Goal: Task Accomplishment & Management: Use online tool/utility

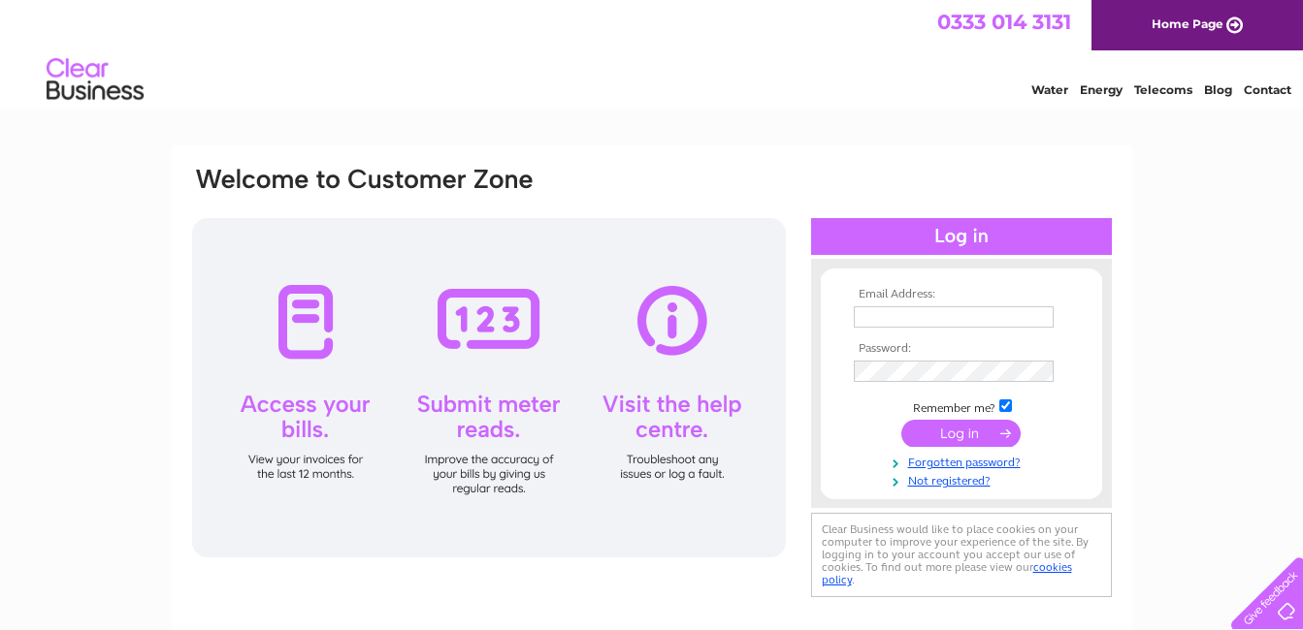
type input "lisa.taylor@sanygroup.com"
click at [982, 434] on input "submit" at bounding box center [960, 433] width 119 height 27
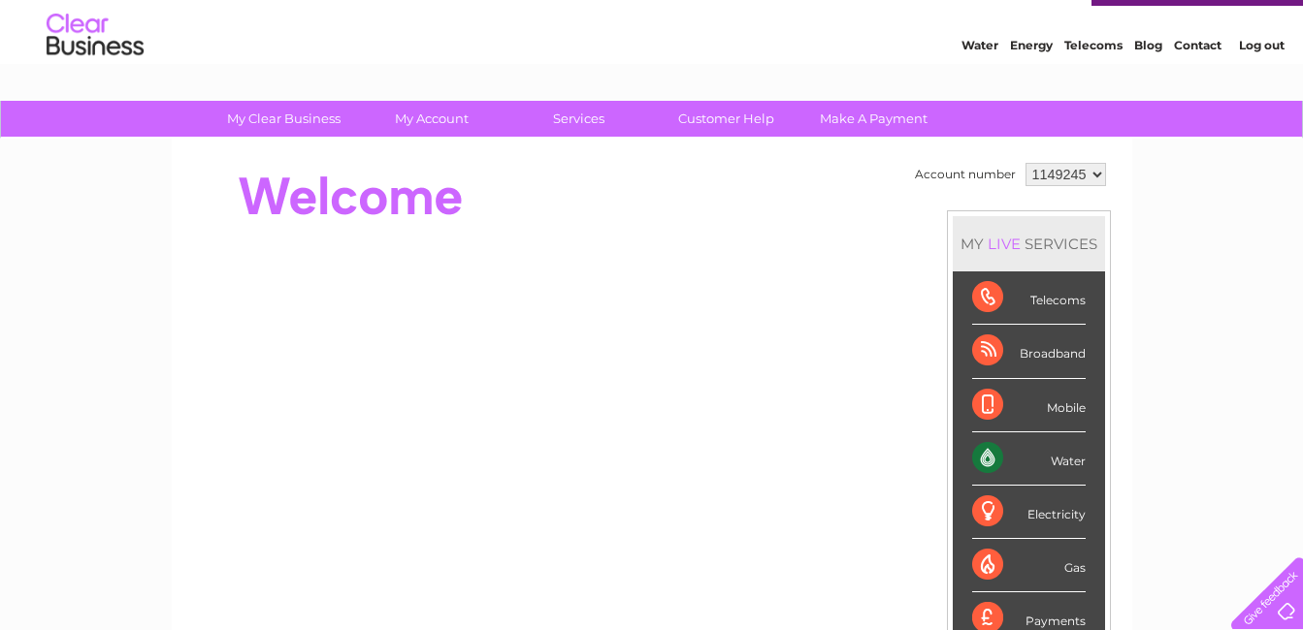
scroll to position [38, 0]
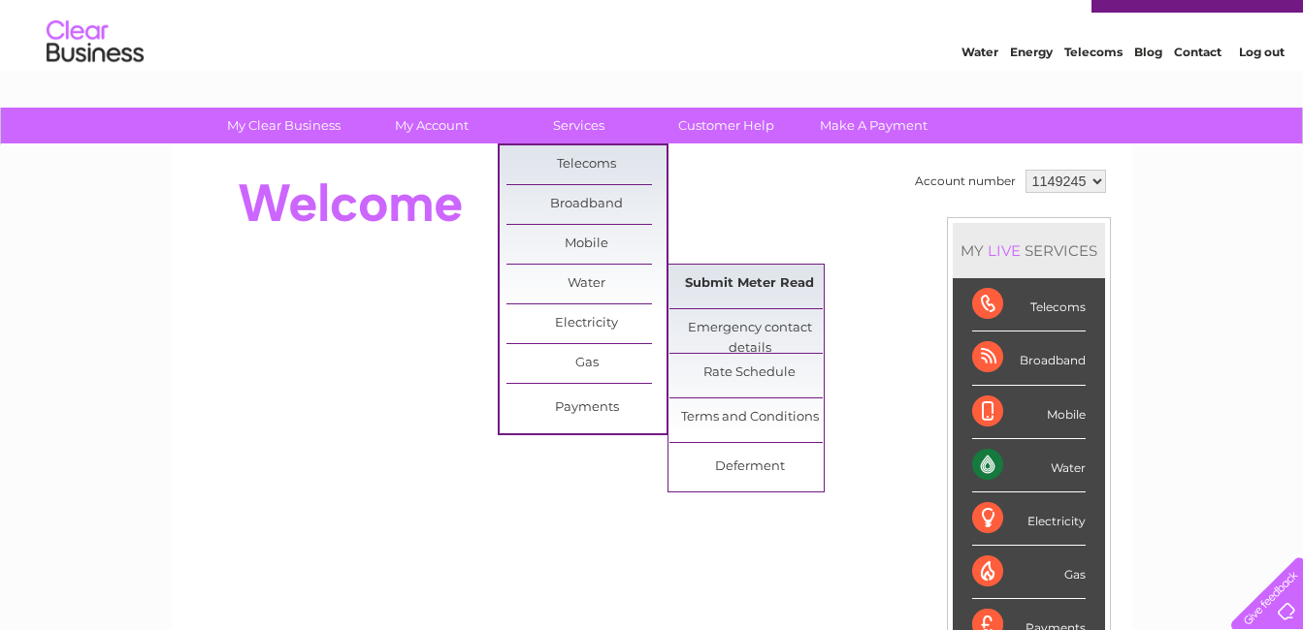
click at [712, 283] on link "Submit Meter Read" at bounding box center [749, 284] width 160 height 39
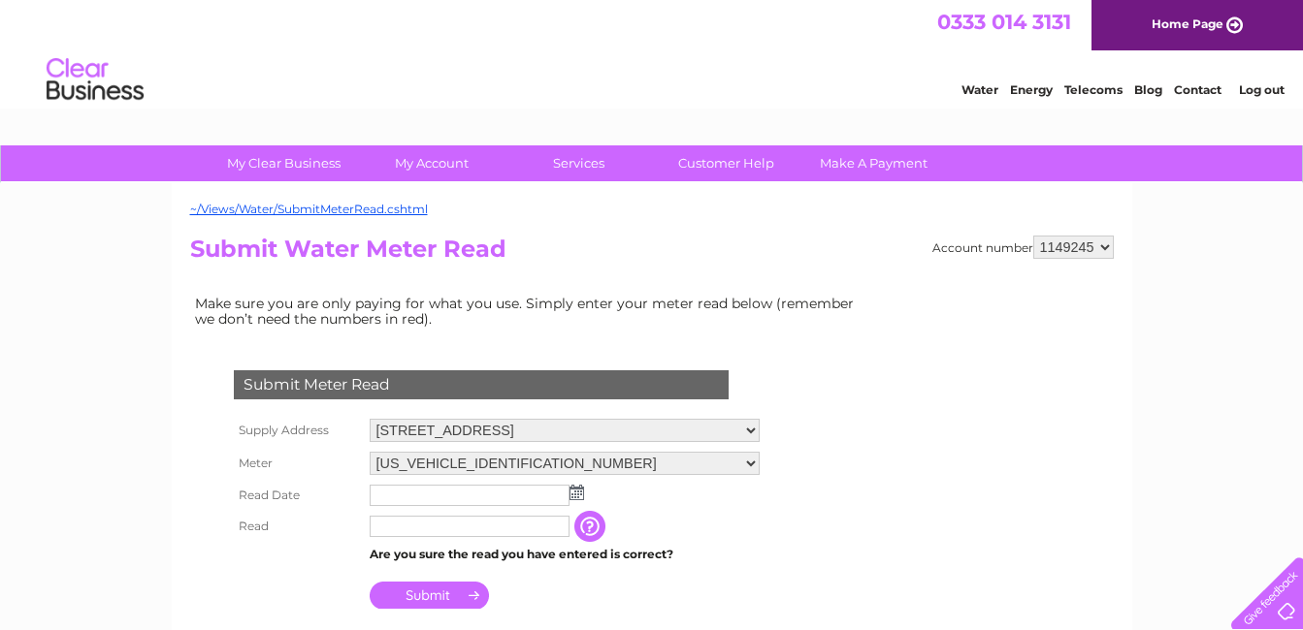
click at [392, 499] on input "text" at bounding box center [470, 495] width 200 height 21
click at [578, 492] on img at bounding box center [578, 494] width 15 height 16
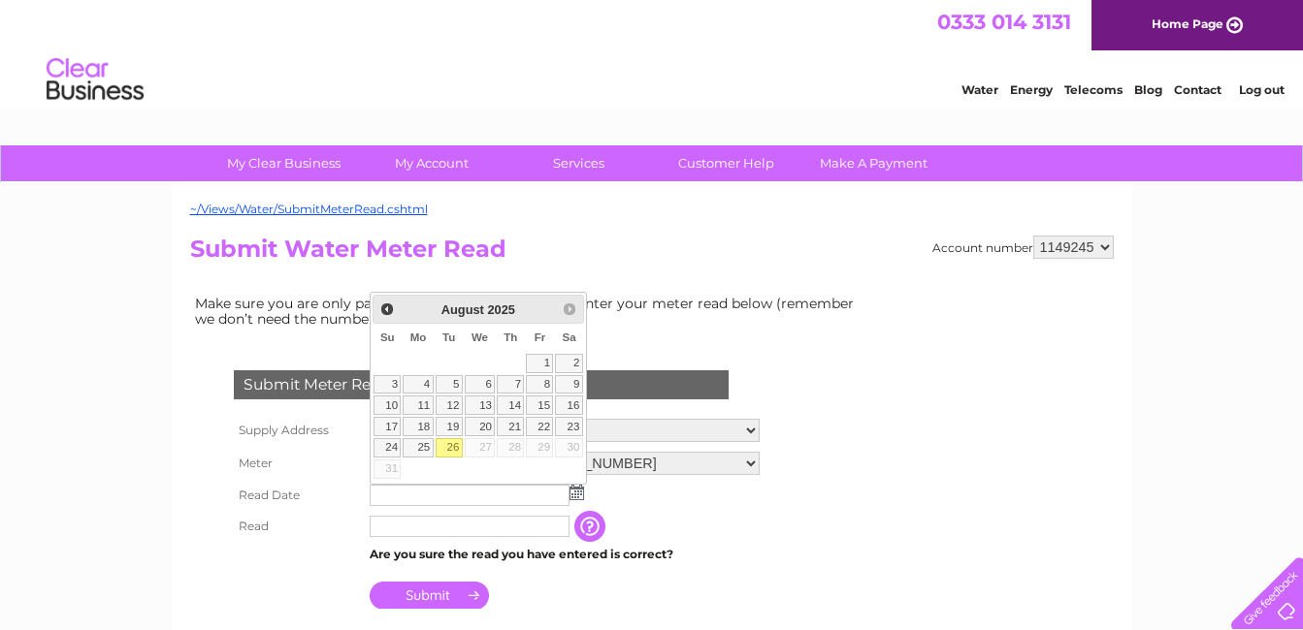
click at [449, 448] on link "26" at bounding box center [448, 447] width 27 height 19
type input "[DATE]"
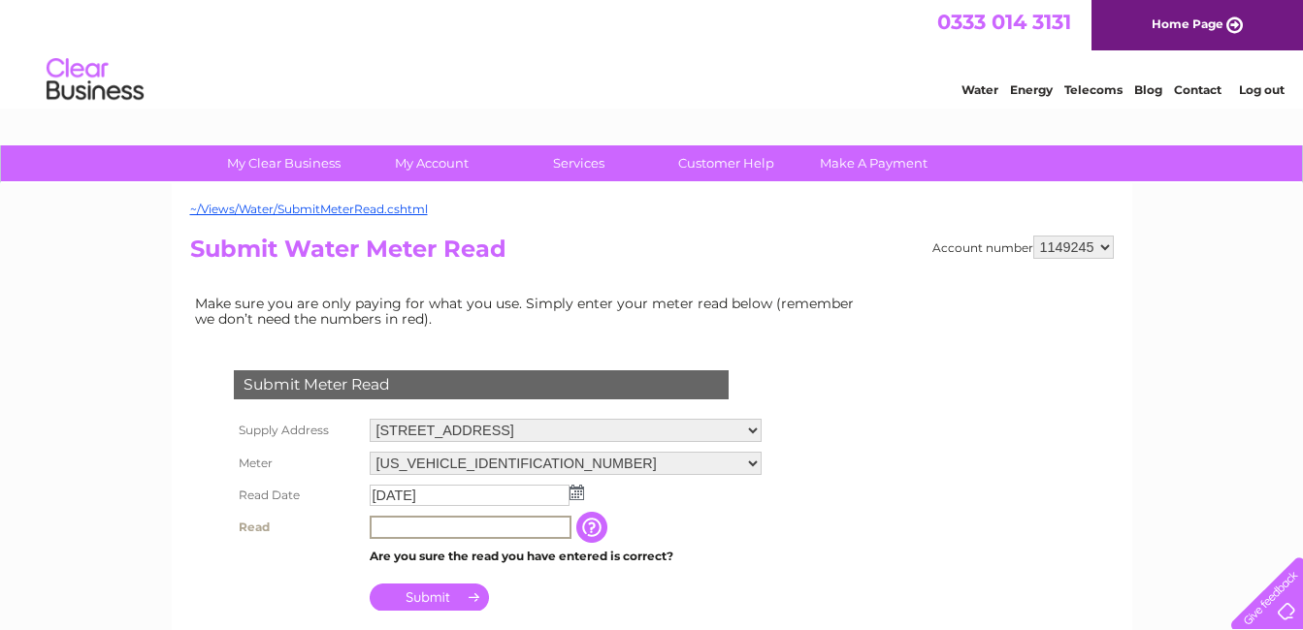
click at [404, 537] on input "text" at bounding box center [471, 527] width 202 height 23
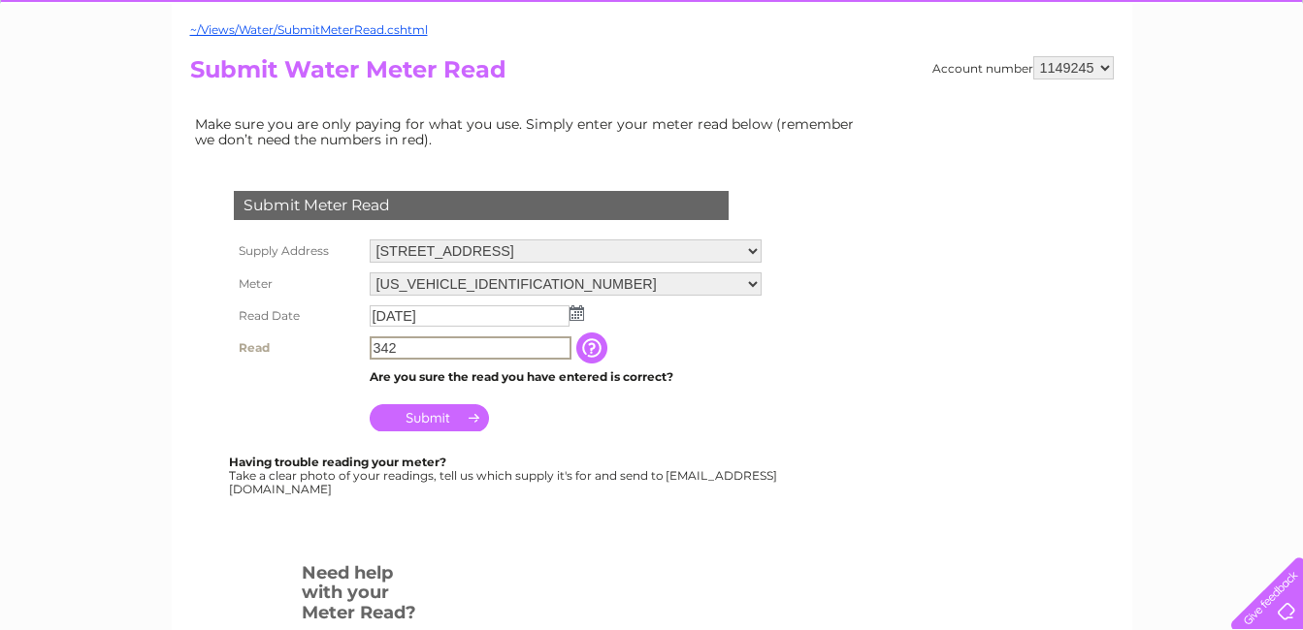
scroll to position [194, 0]
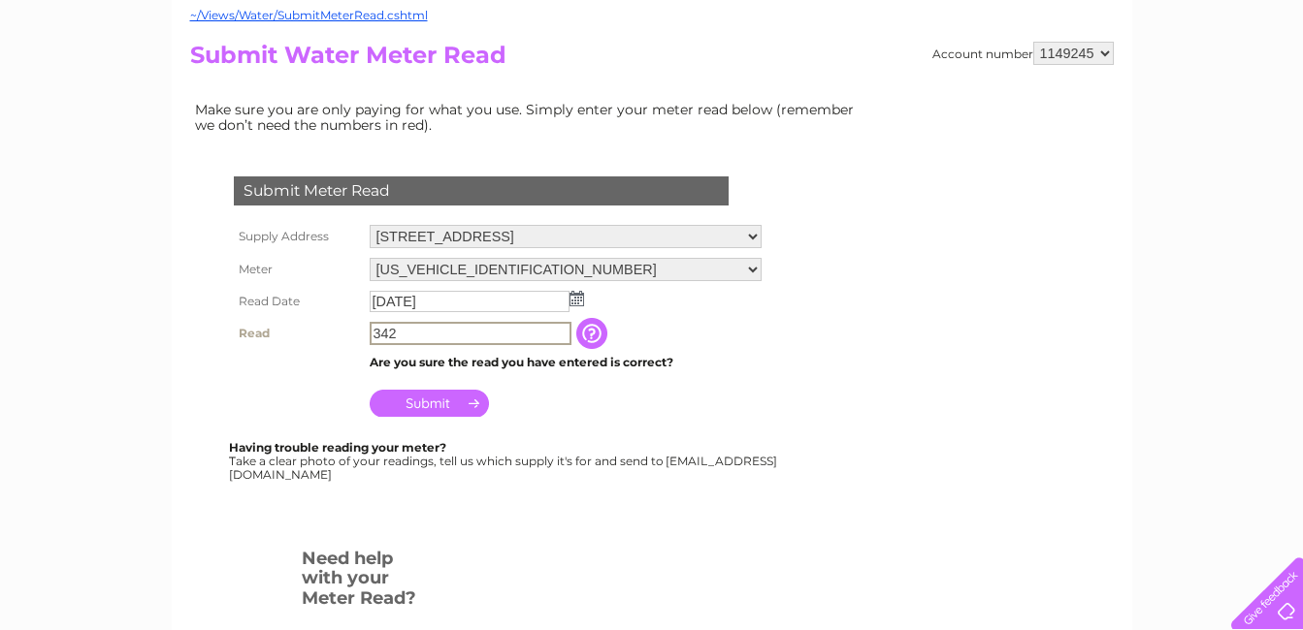
type input "342"
click at [449, 409] on input "Submit" at bounding box center [429, 401] width 119 height 27
